Goal: Find specific page/section

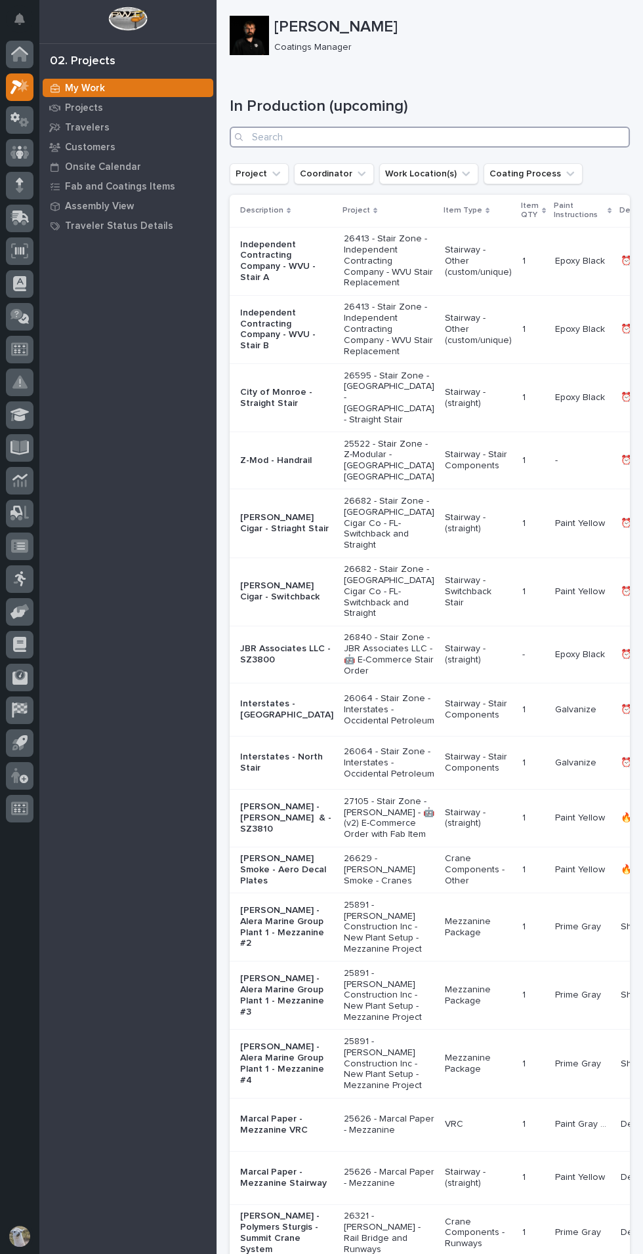
click at [502, 138] on input "Search" at bounding box center [430, 137] width 400 height 21
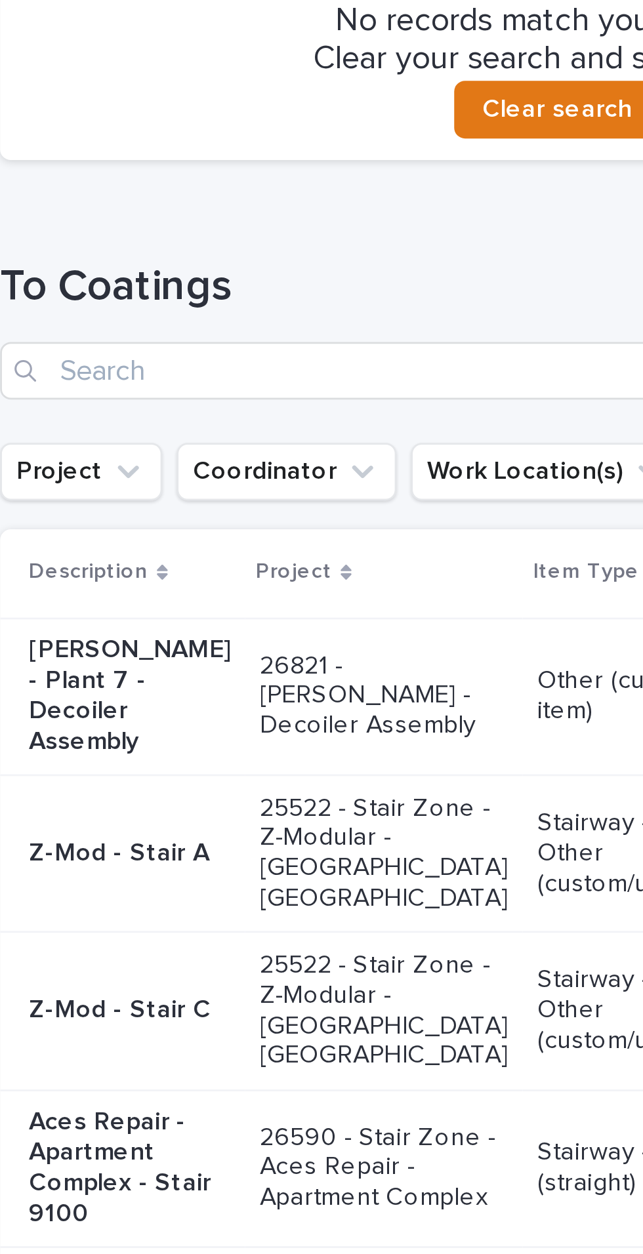
scroll to position [184, 0]
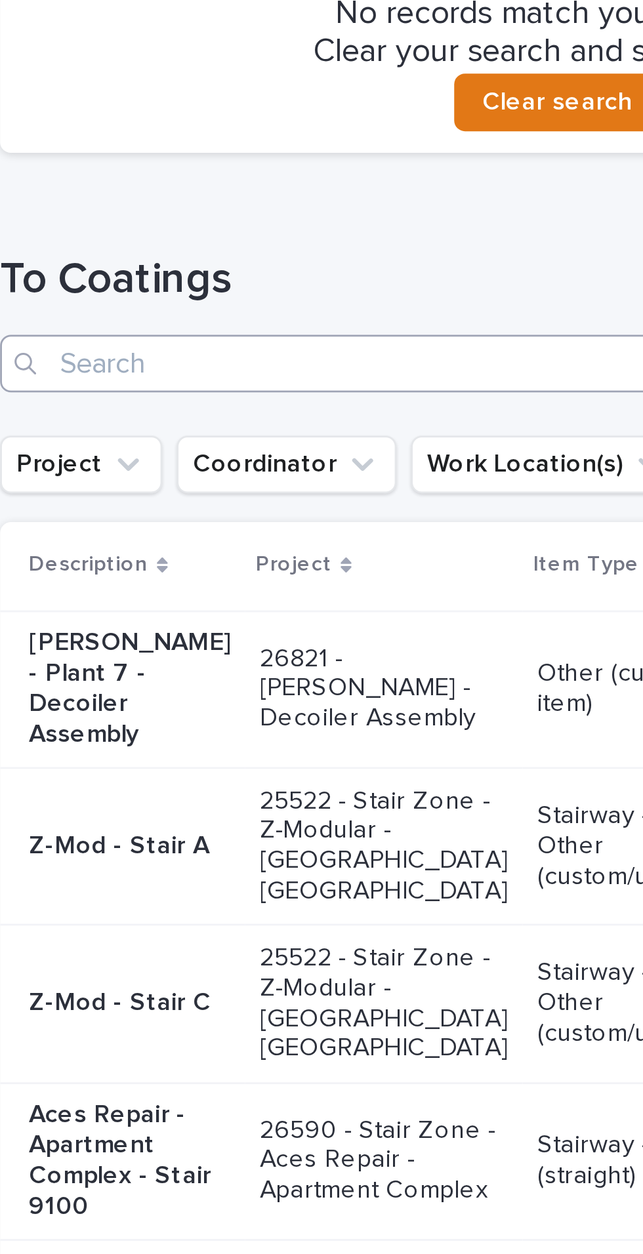
type input "Timber"
click at [258, 218] on input "Search" at bounding box center [430, 223] width 400 height 21
type input "[PERSON_NAME]"
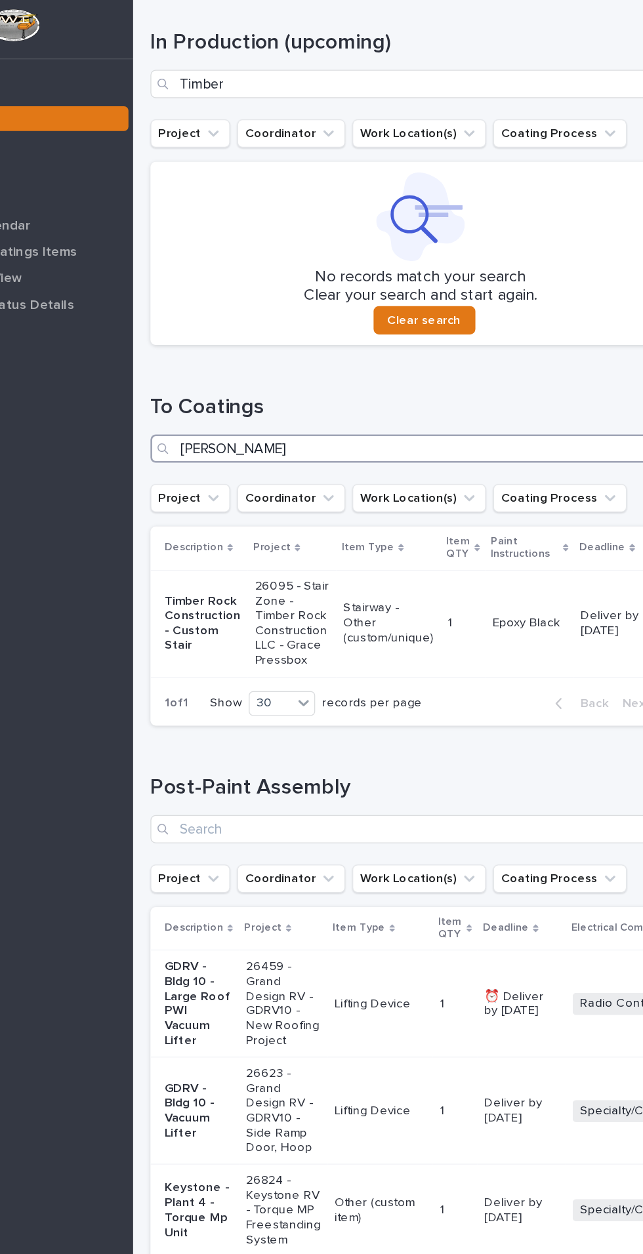
scroll to position [189, 0]
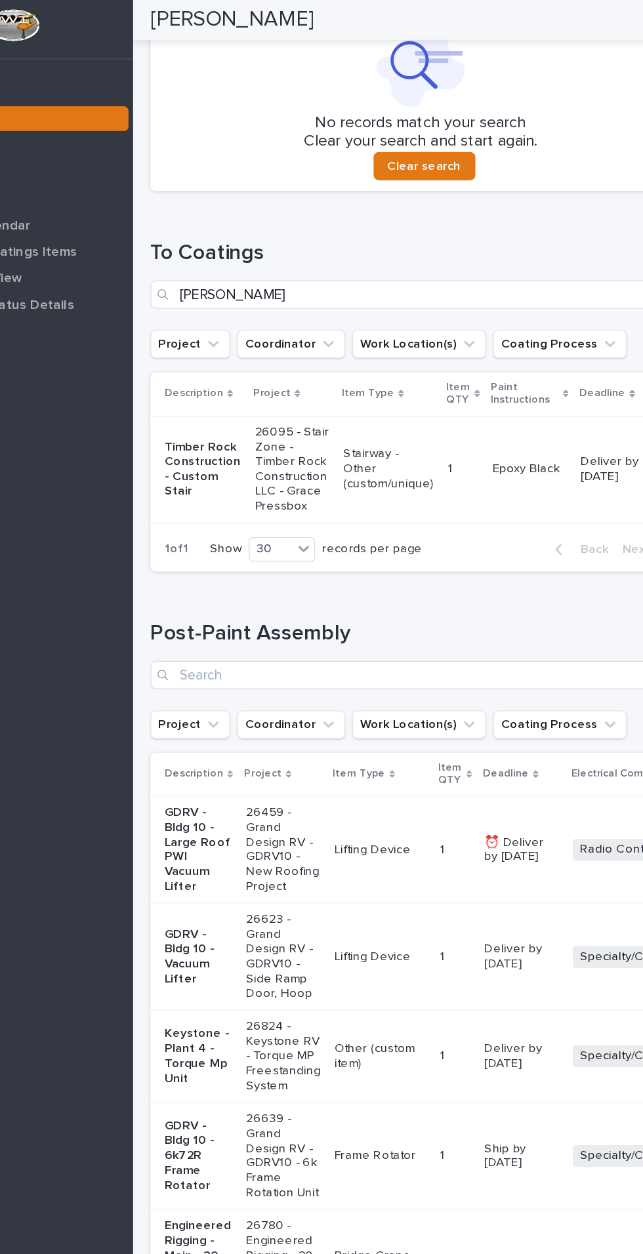
click at [258, 344] on p "Timber Rock Construction - Custom Stair" at bounding box center [268, 348] width 56 height 44
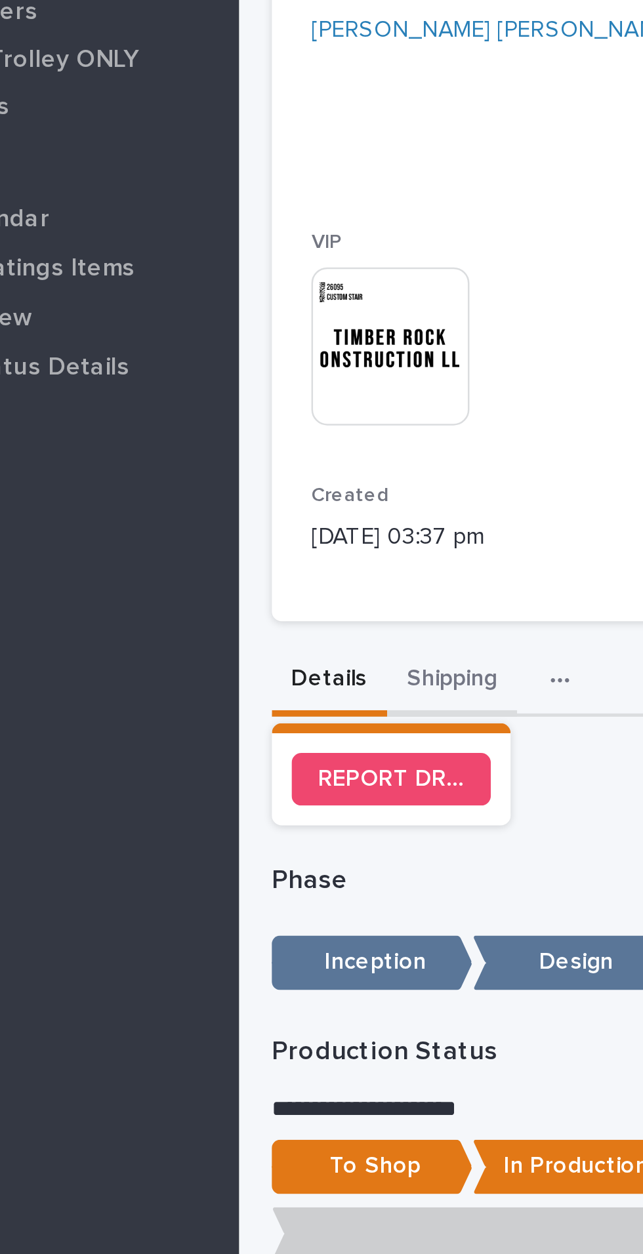
click at [299, 495] on button "Shipping" at bounding box center [301, 491] width 52 height 28
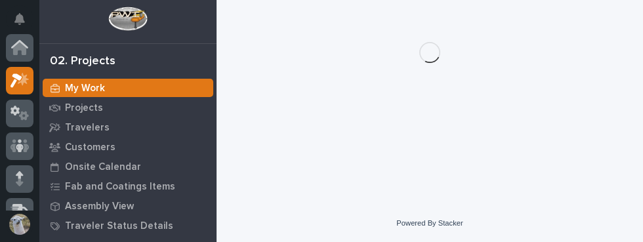
scroll to position [33, 0]
